Goal: Task Accomplishment & Management: Manage account settings

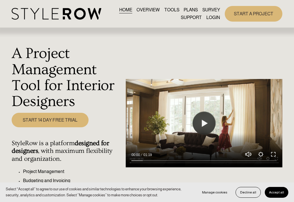
click at [213, 19] on link "LOGIN" at bounding box center [214, 18] width 14 height 8
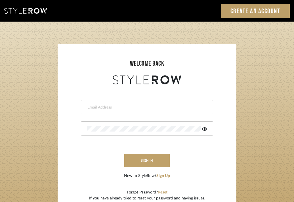
type input "[EMAIL_ADDRESS][DOMAIN_NAME]"
click at [128, 120] on div "LOADING" at bounding box center [147, 101] width 294 height 202
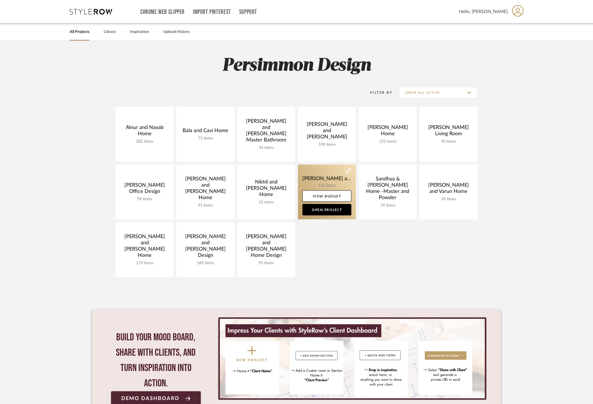
click at [315, 180] on link at bounding box center [327, 192] width 58 height 55
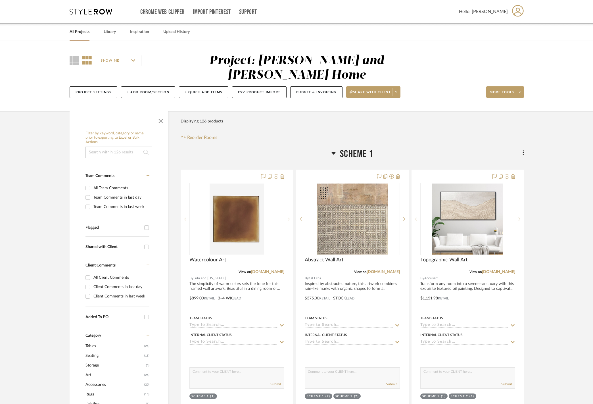
click at [334, 150] on icon at bounding box center [334, 153] width 4 height 7
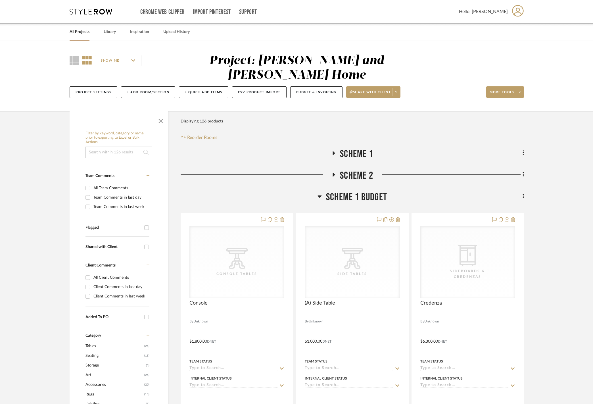
click at [336, 151] on icon at bounding box center [334, 153] width 7 height 4
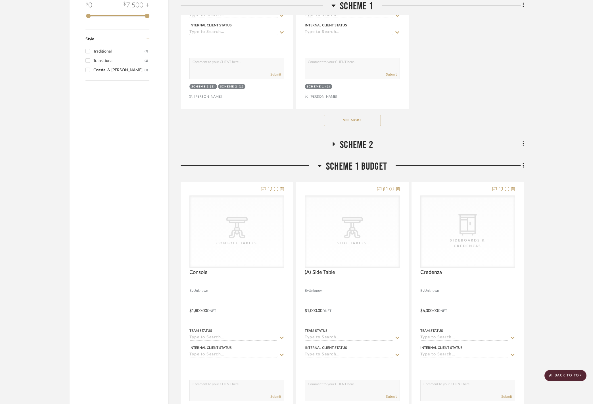
scroll to position [818, 0]
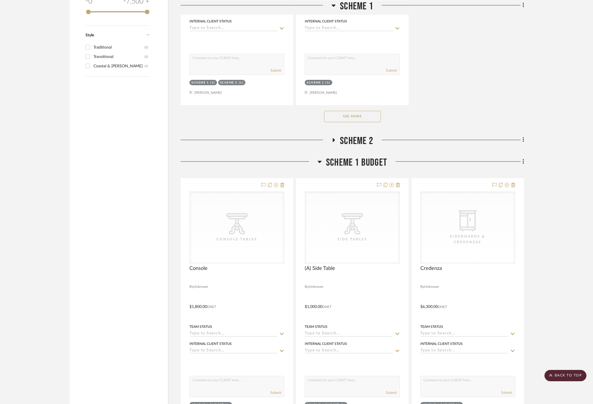
click at [353, 122] on button "See More" at bounding box center [352, 116] width 57 height 11
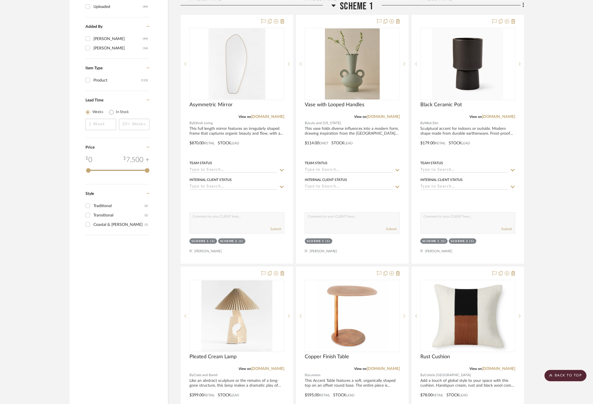
scroll to position [644, 0]
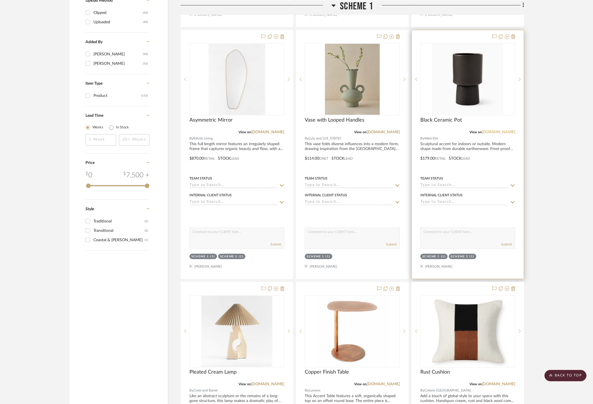
click at [505, 134] on link "westelm.com" at bounding box center [498, 132] width 33 height 4
